Goal: Task Accomplishment & Management: Complete application form

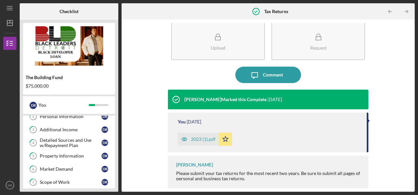
scroll to position [41, 0]
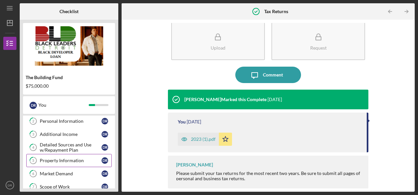
click at [65, 158] on div "Property Information" at bounding box center [71, 160] width 62 height 5
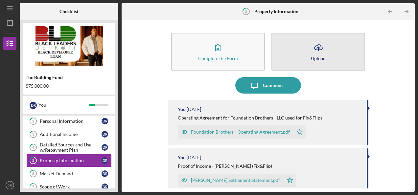
click at [320, 49] on icon "button" at bounding box center [318, 47] width 8 height 5
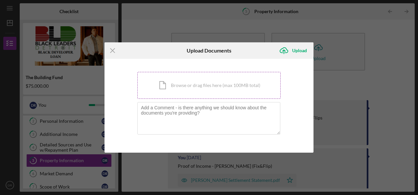
click at [249, 82] on div "Icon/Document Browse or drag files here (max 100MB total) Tap to choose files o…" at bounding box center [208, 85] width 143 height 27
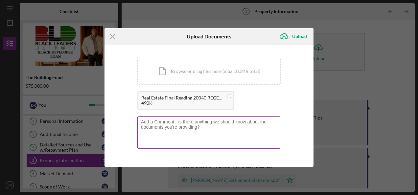
click at [156, 123] on textarea at bounding box center [208, 132] width 143 height 32
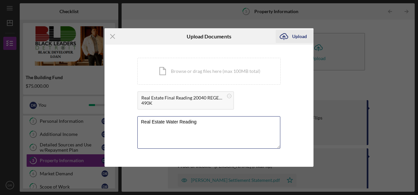
type textarea "Real Estate Water Reading"
click at [297, 37] on div "Upload" at bounding box center [299, 36] width 15 height 13
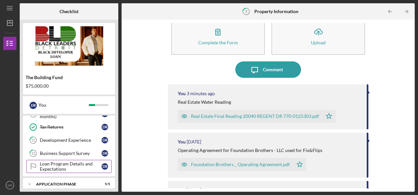
scroll to position [172, 0]
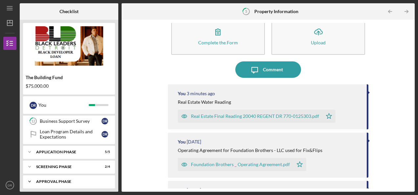
click at [81, 175] on div "Icon/Expander Approval Phase 2 / 8" at bounding box center [69, 181] width 92 height 13
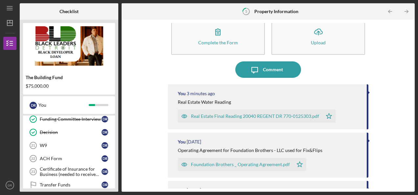
scroll to position [248, 0]
click at [73, 143] on div "W9" at bounding box center [71, 145] width 62 height 5
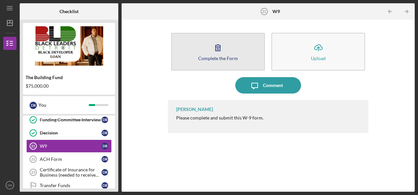
click at [217, 61] on button "Complete the Form Form" at bounding box center [218, 52] width 94 height 38
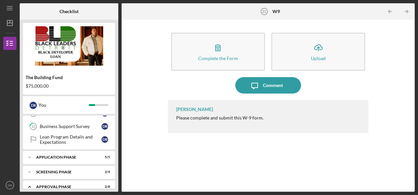
scroll to position [279, 0]
